Goal: Information Seeking & Learning: Compare options

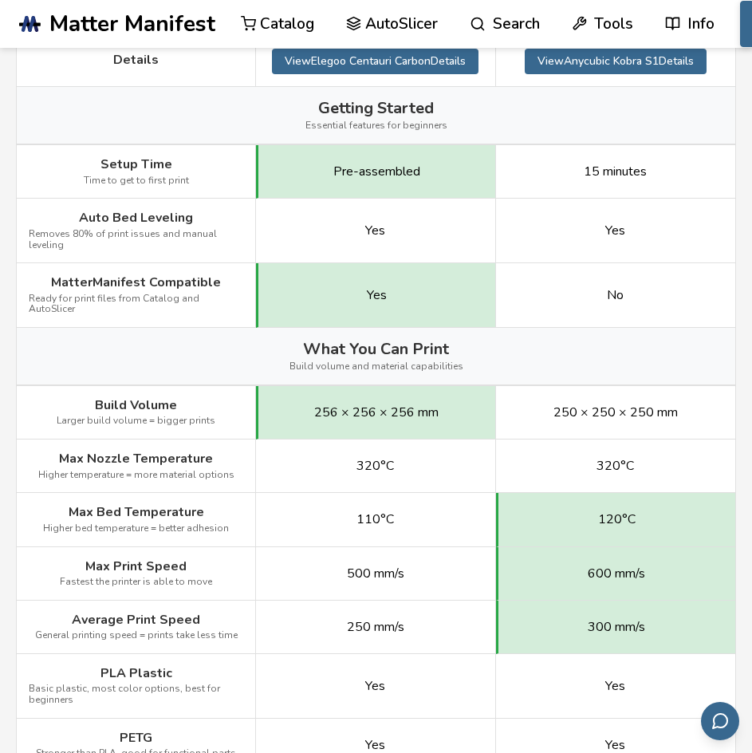
scroll to position [506, 0]
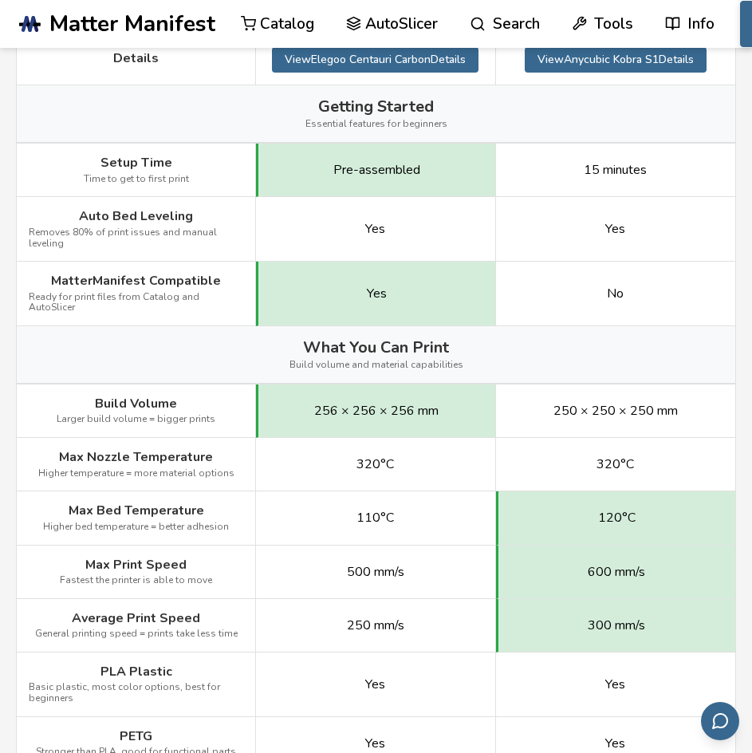
click at [374, 18] on link "AutoSlicer" at bounding box center [392, 24] width 92 height 48
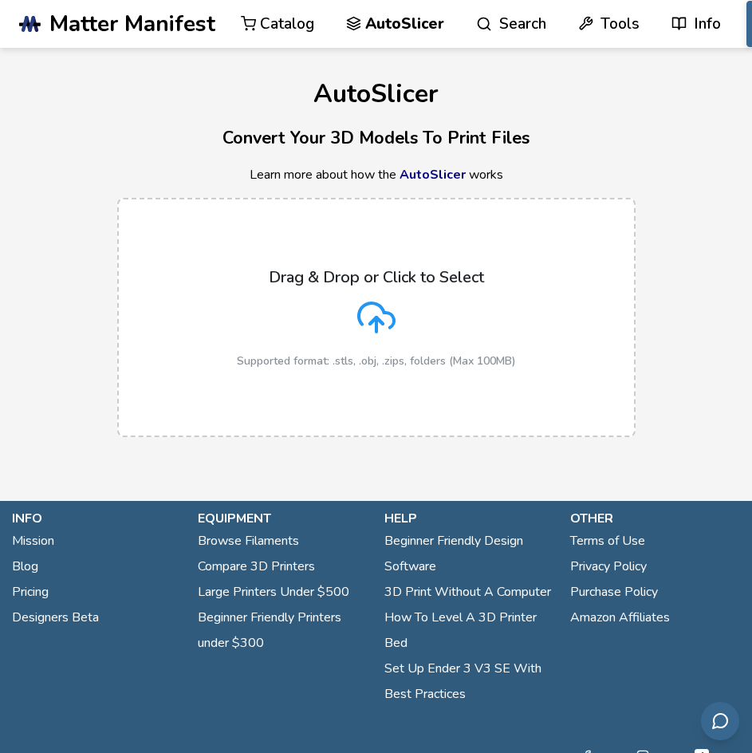
click at [355, 149] on h3 "Convert Your 3D Models To Print Files" at bounding box center [376, 138] width 752 height 28
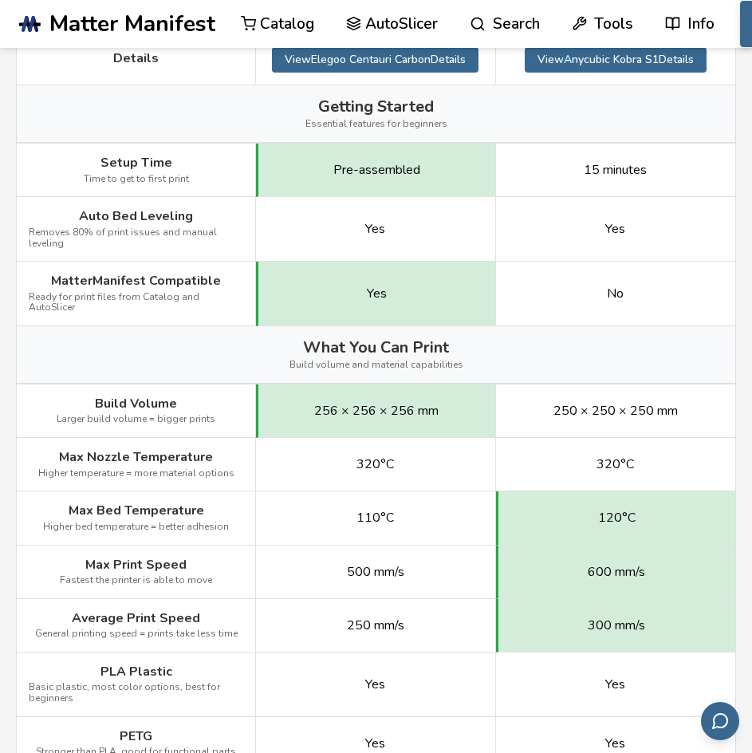
click at [153, 274] on span "MatterManifest Compatible" at bounding box center [136, 281] width 170 height 14
click at [373, 326] on div "What You Can Print Build volume and material capabilities" at bounding box center [376, 354] width 719 height 57
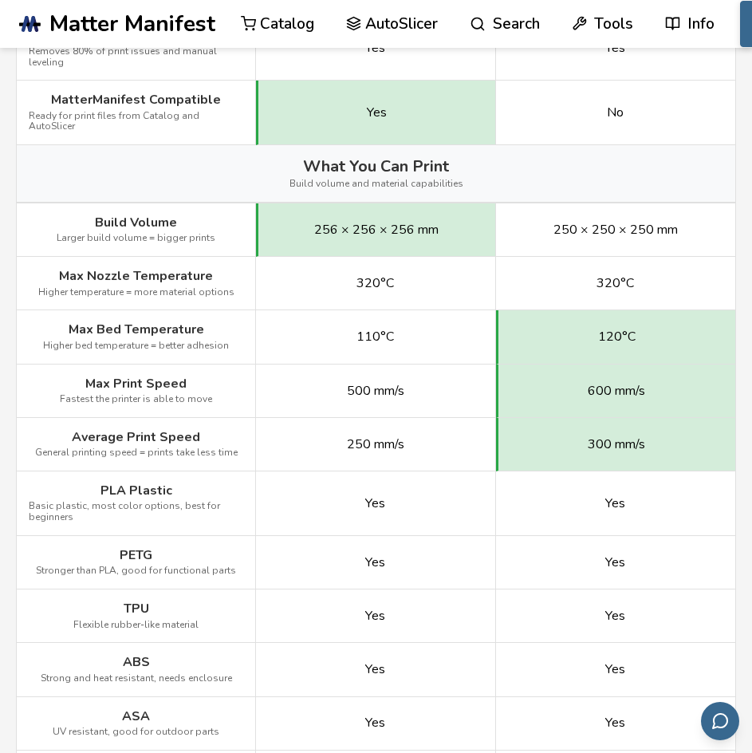
scroll to position [687, 0]
click at [563, 375] on div "600 mm/s" at bounding box center [615, 390] width 239 height 53
click at [588, 436] on span "300 mm/s" at bounding box center [616, 443] width 57 height 14
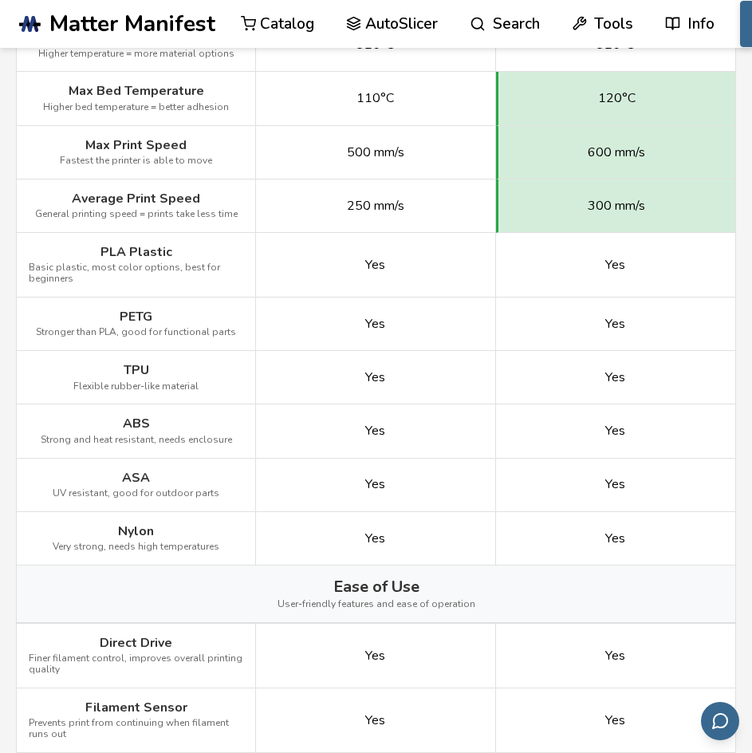
click at [588, 416] on div "Yes" at bounding box center [615, 430] width 239 height 53
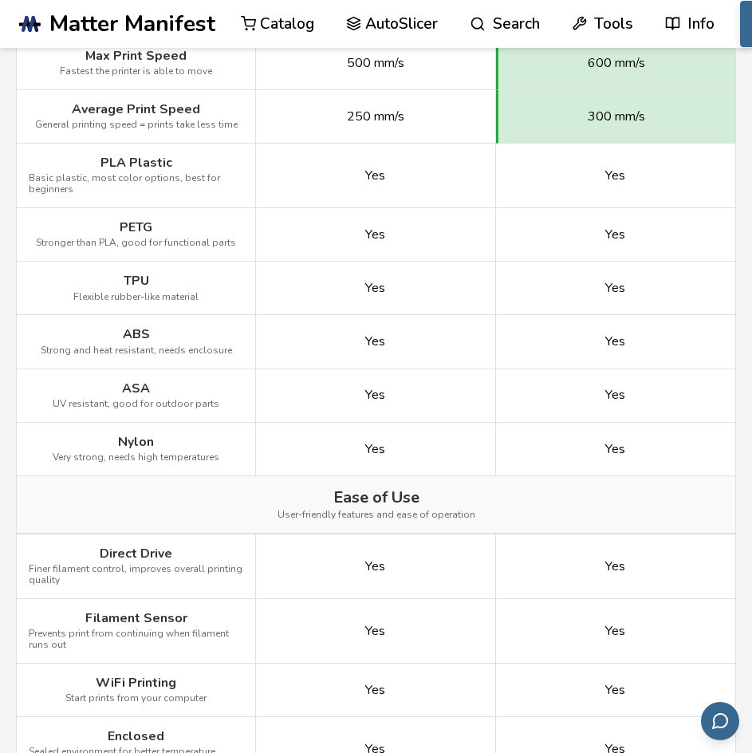
click at [588, 423] on div "Yes" at bounding box center [615, 449] width 239 height 53
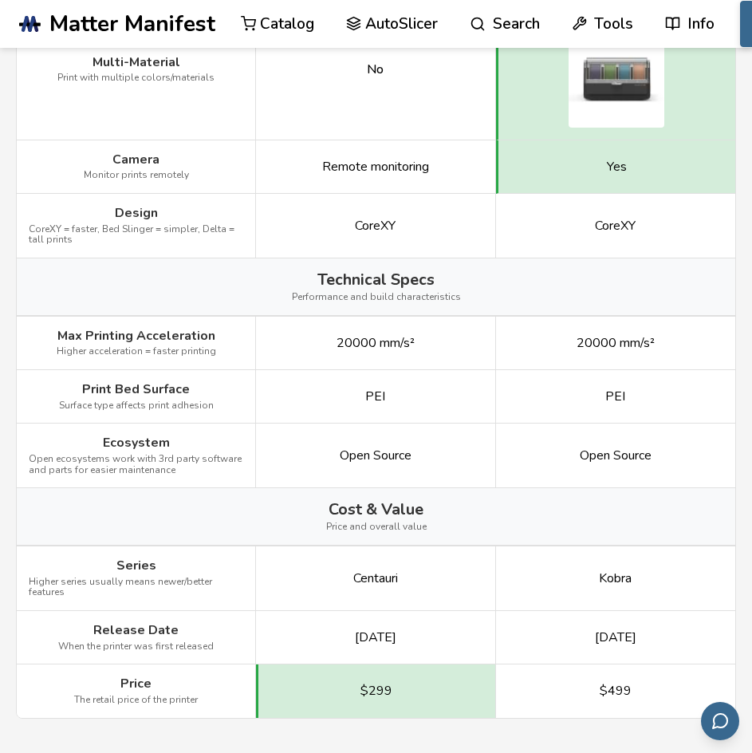
scroll to position [1856, 0]
click at [597, 335] on span "20000 mm/s²" at bounding box center [616, 342] width 78 height 14
click at [614, 423] on div "Open Source" at bounding box center [615, 455] width 239 height 65
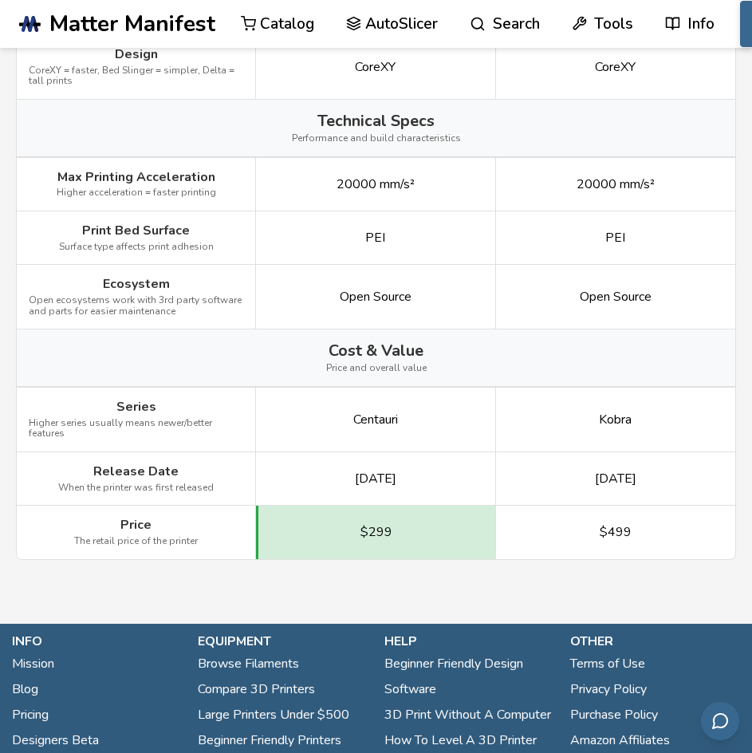
scroll to position [2015, 0]
